Goal: Information Seeking & Learning: Learn about a topic

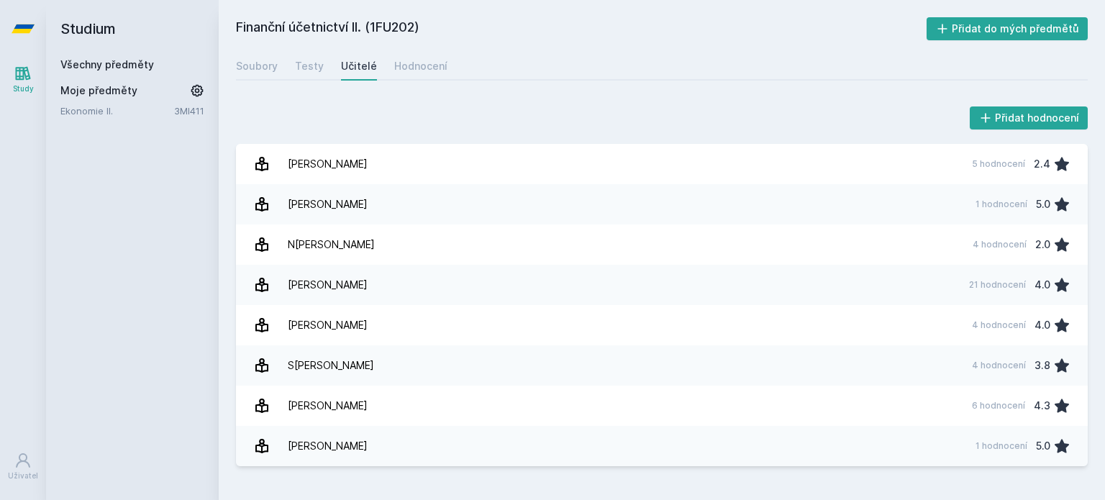
click at [106, 61] on link "Všechny předměty" at bounding box center [107, 64] width 94 height 12
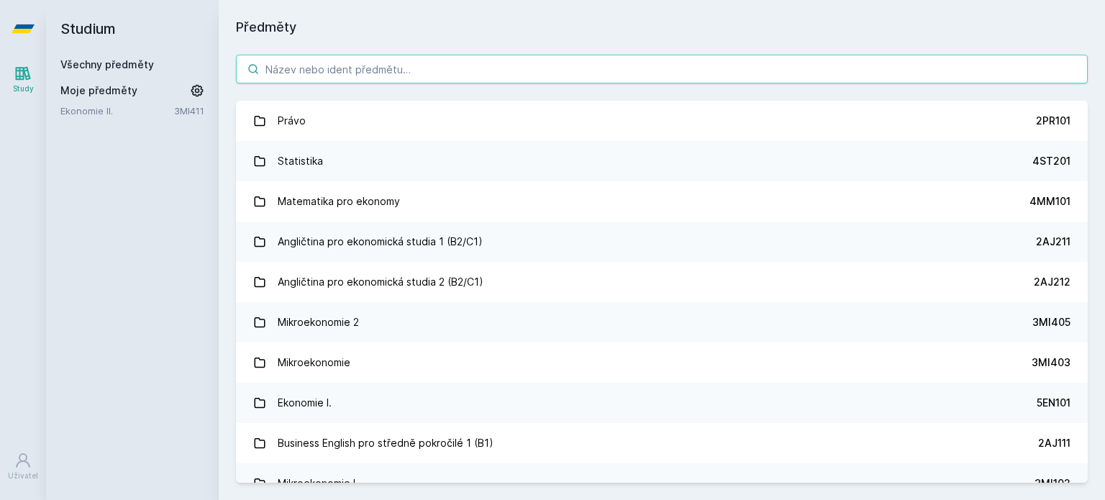
click at [330, 65] on input "search" at bounding box center [662, 69] width 852 height 29
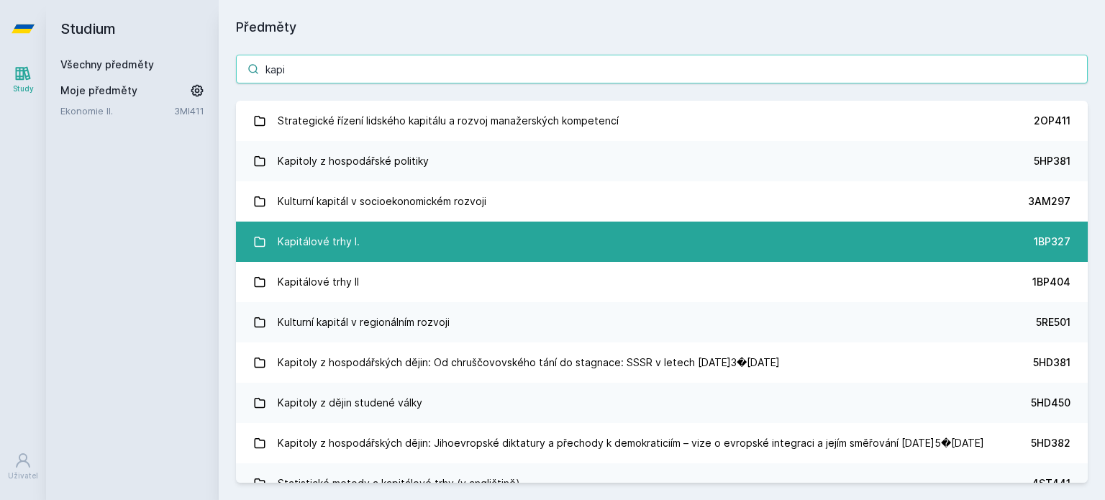
type input "kapi"
click at [347, 240] on div "Kapitálové trhy I." at bounding box center [319, 241] width 82 height 29
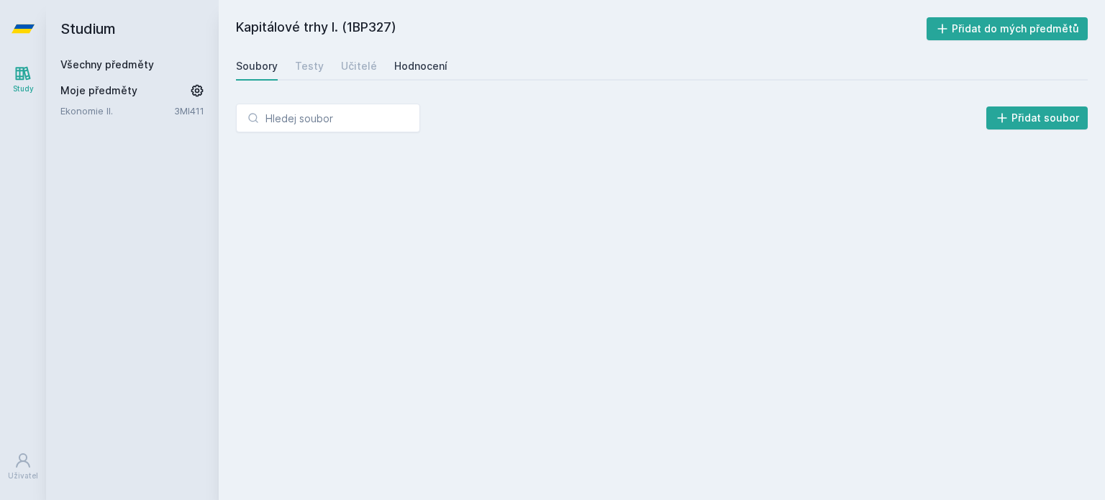
click at [418, 60] on div "Hodnocení" at bounding box center [420, 66] width 53 height 14
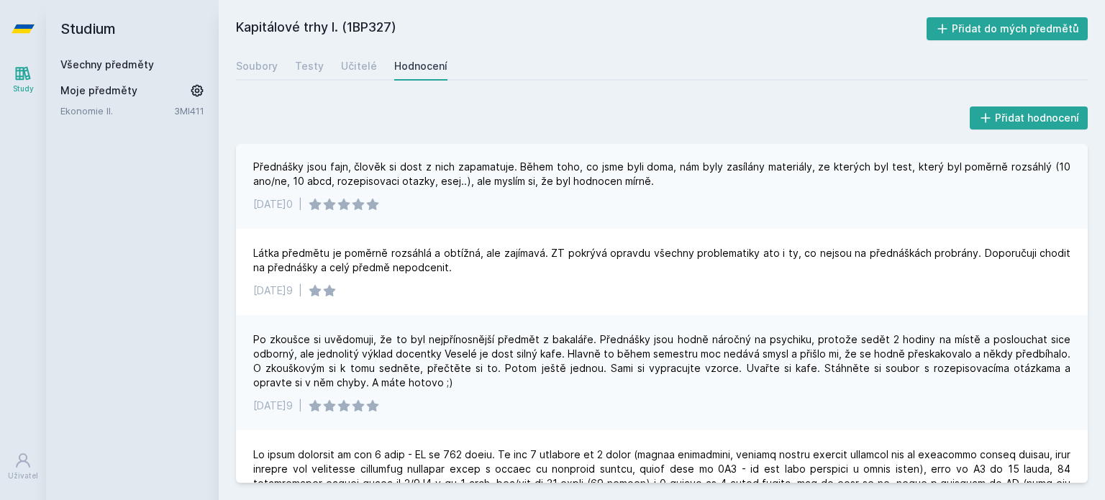
scroll to position [719, 0]
click at [350, 68] on div "Učitelé" at bounding box center [359, 66] width 36 height 14
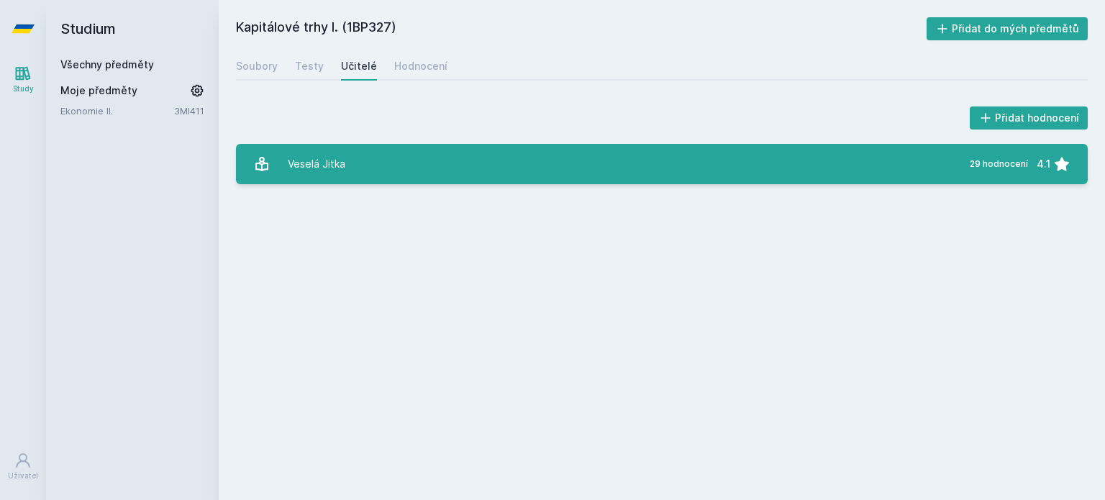
click at [430, 167] on link "Veselá Jitka 29 hodnocení 4.1" at bounding box center [662, 164] width 852 height 40
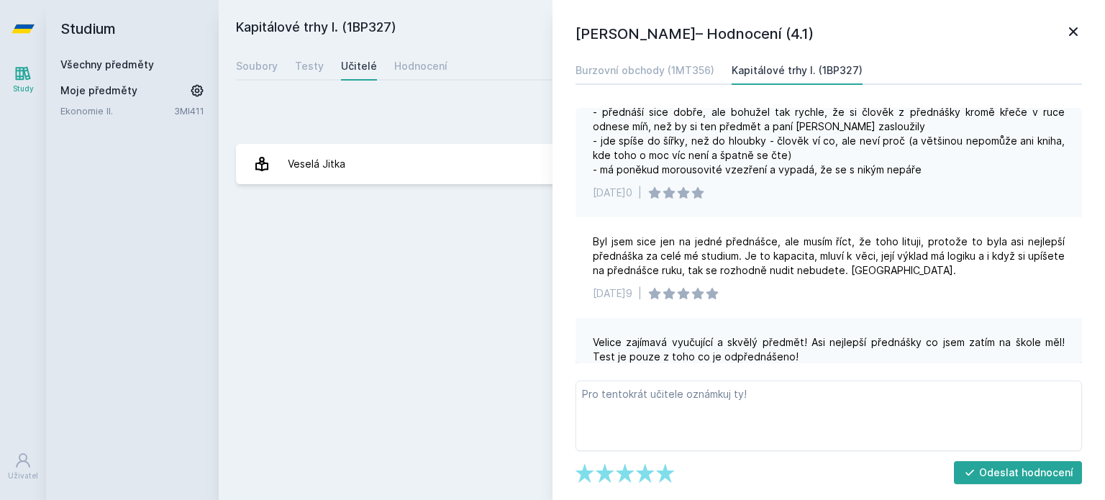
scroll to position [1502, 0]
click at [666, 57] on link "Burzovní obchody (1MT356)" at bounding box center [644, 70] width 139 height 29
click at [670, 70] on div "Burzovní obchody (1MT356)" at bounding box center [644, 70] width 139 height 14
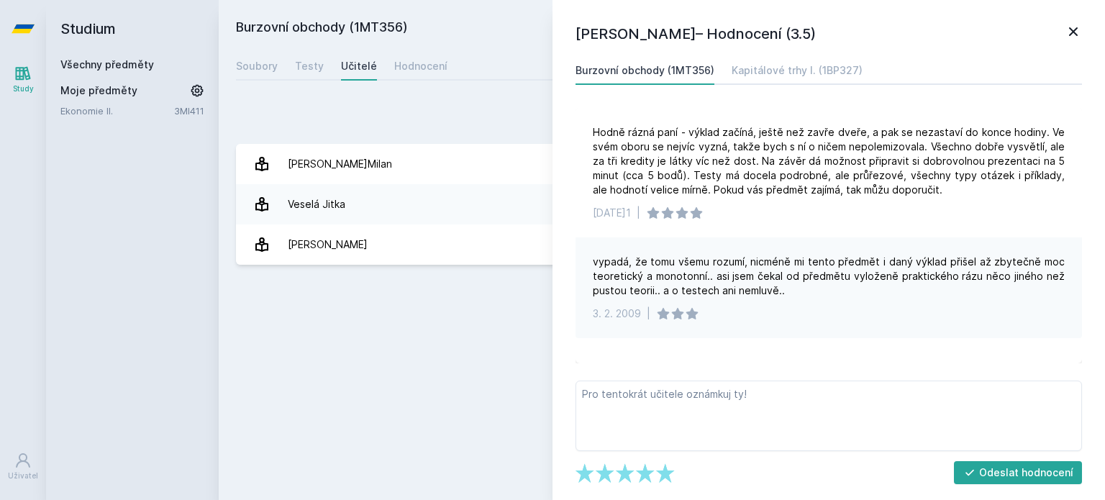
click at [1080, 25] on icon at bounding box center [1073, 31] width 17 height 17
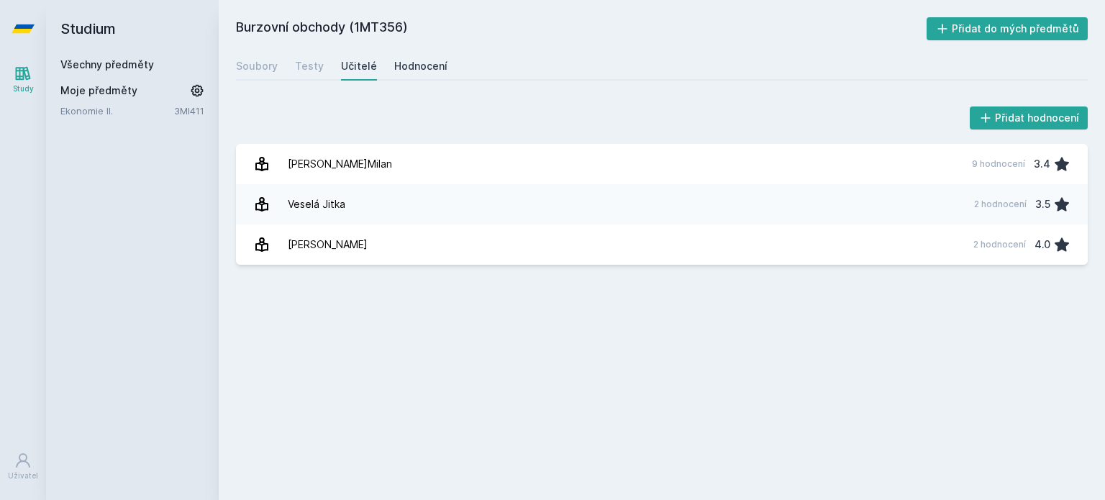
click at [423, 70] on div "Hodnocení" at bounding box center [420, 66] width 53 height 14
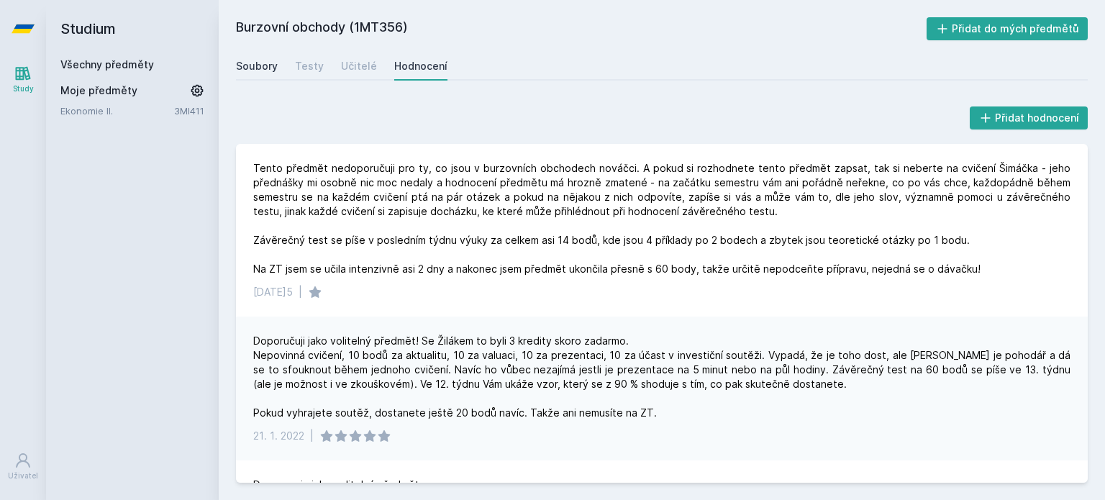
click at [273, 65] on div "Soubory" at bounding box center [257, 66] width 42 height 14
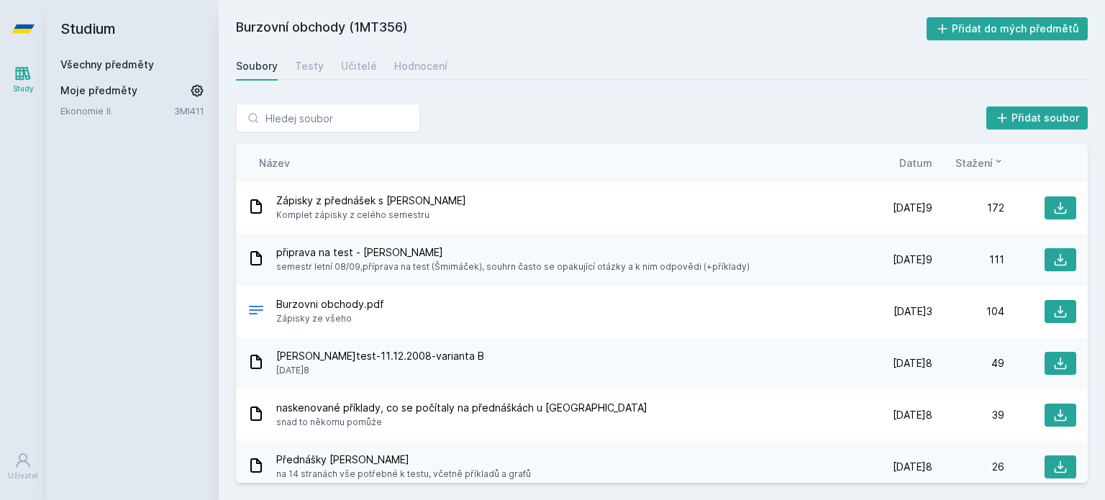
click at [122, 63] on link "Všechny předměty" at bounding box center [107, 64] width 94 height 12
